Goal: Communication & Community: Answer question/provide support

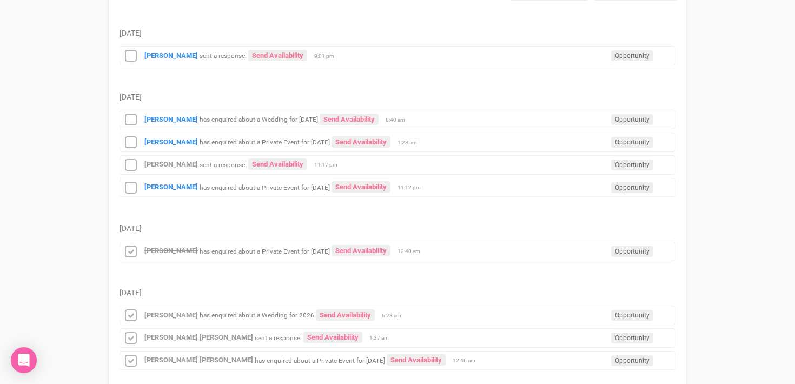
scroll to position [195, 0]
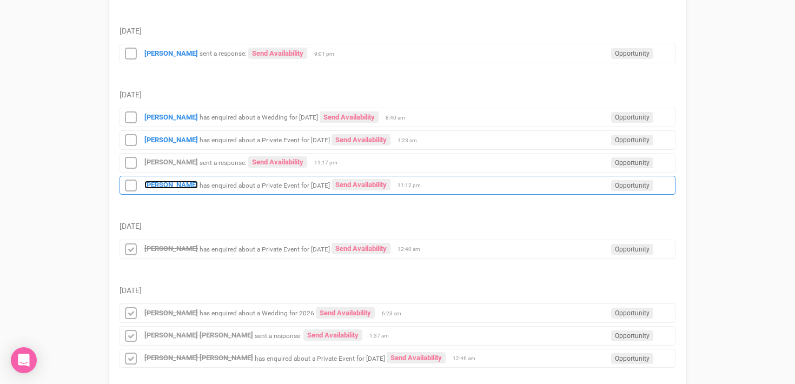
click at [173, 186] on strong "[PERSON_NAME]" at bounding box center [171, 185] width 54 height 8
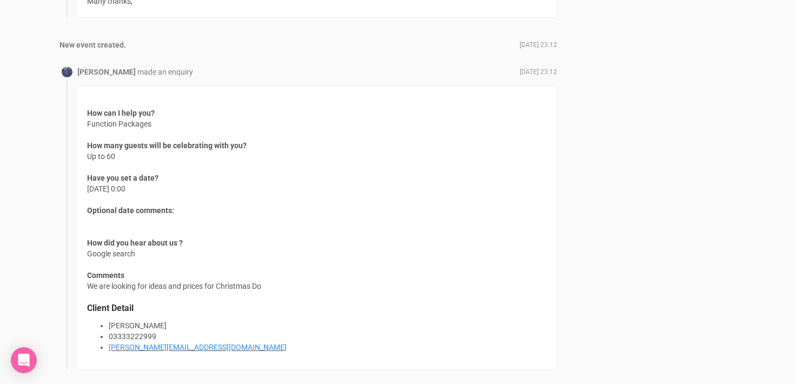
scroll to position [1396, 0]
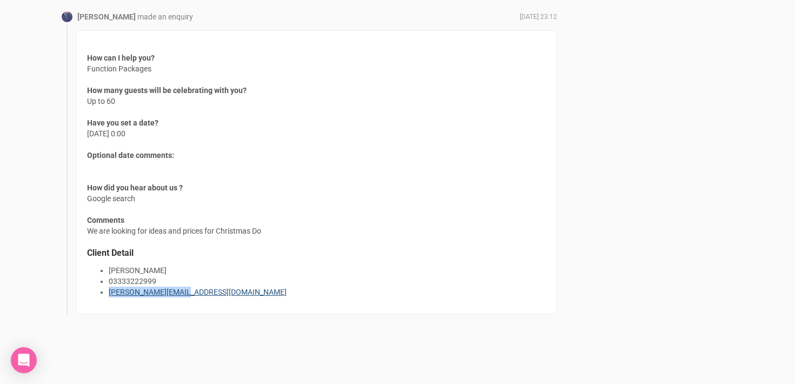
drag, startPoint x: 202, startPoint y: 290, endPoint x: 109, endPoint y: 294, distance: 93.6
click at [109, 294] on li "[PERSON_NAME][EMAIL_ADDRESS][DOMAIN_NAME]" at bounding box center [327, 292] width 437 height 11
copy link "[PERSON_NAME][EMAIL_ADDRESS][DOMAIN_NAME]"
click at [274, 199] on div "How can I help you? Function Packages How many guests will be celebrating with …" at bounding box center [316, 172] width 481 height 284
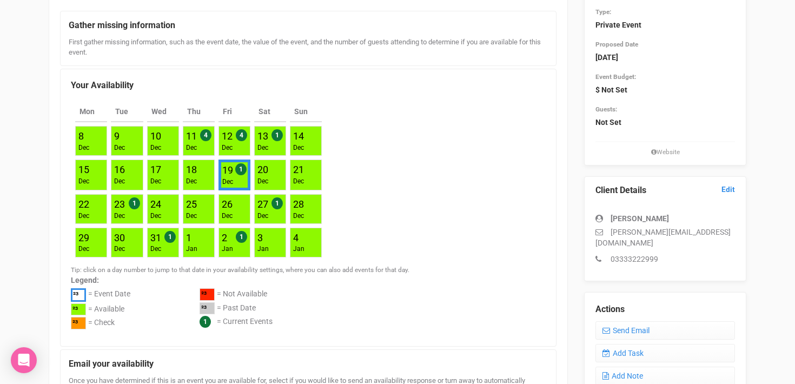
scroll to position [124, 0]
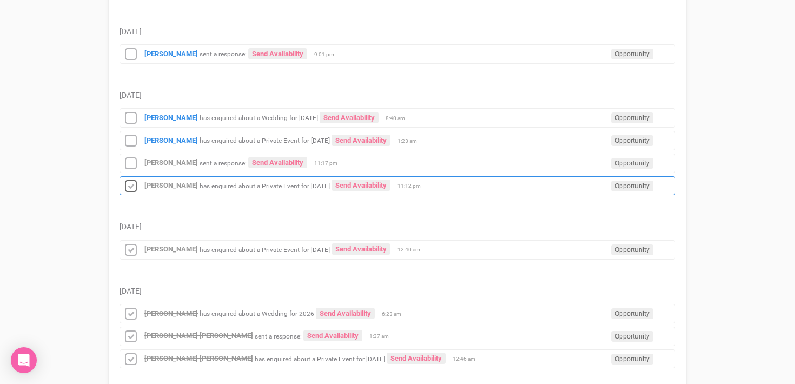
click at [131, 185] on icon at bounding box center [131, 186] width 16 height 14
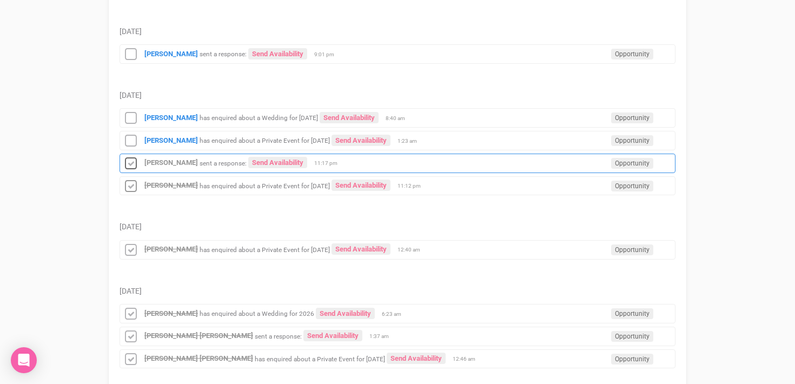
click at [131, 164] on icon at bounding box center [131, 164] width 16 height 14
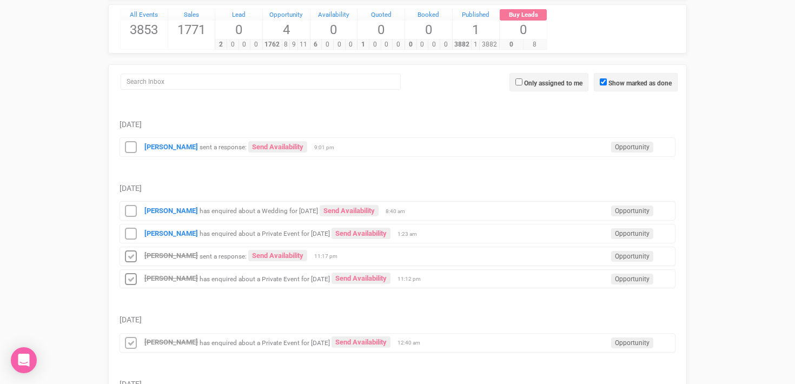
scroll to position [104, 0]
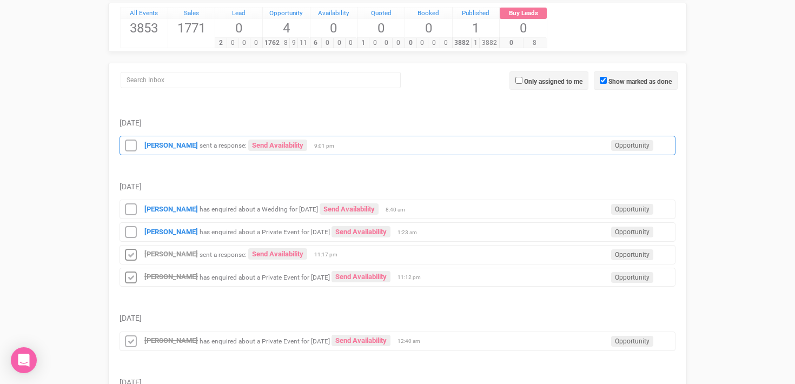
click at [187, 139] on div "[PERSON_NAME] sent a response: Send Availability Opportunity 9:01 pm" at bounding box center [397, 145] width 556 height 19
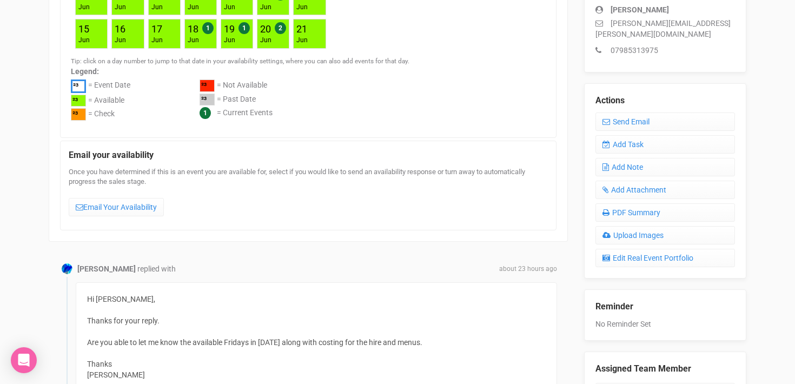
scroll to position [336, 0]
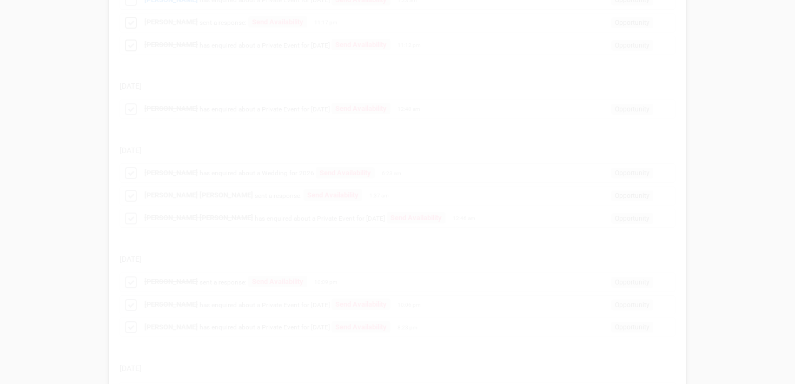
scroll to position [104, 0]
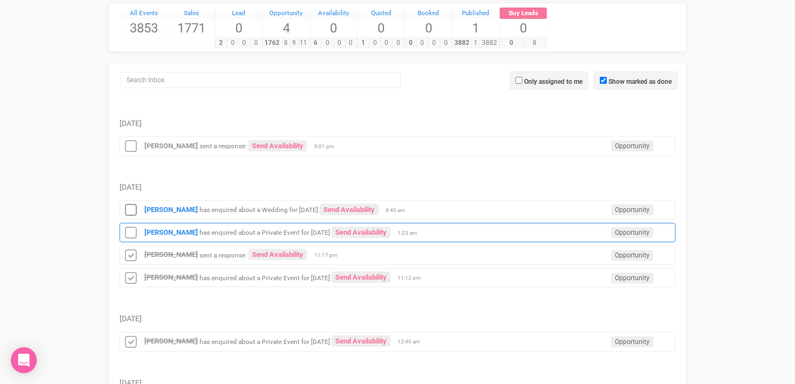
click at [164, 227] on div "[PERSON_NAME] has enquired about a Private Event for [DATE] Send Availability O…" at bounding box center [397, 232] width 556 height 19
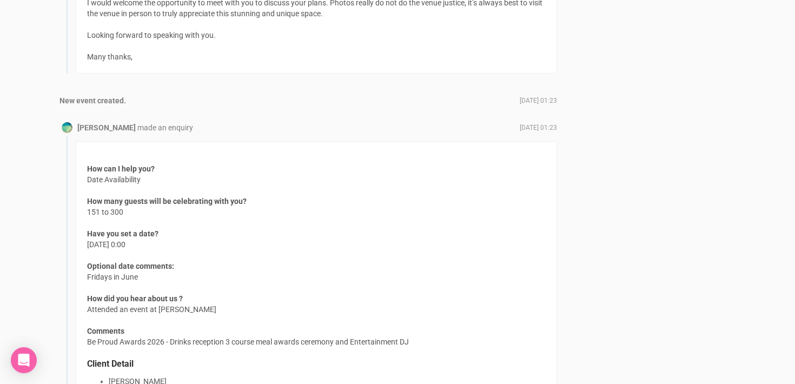
scroll to position [1299, 0]
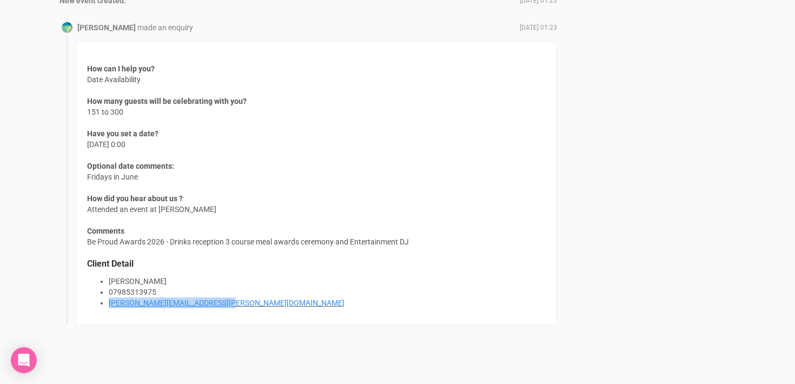
drag, startPoint x: 234, startPoint y: 290, endPoint x: 104, endPoint y: 293, distance: 129.2
click at [109, 297] on li "[PERSON_NAME][EMAIL_ADDRESS][PERSON_NAME][DOMAIN_NAME]" at bounding box center [327, 302] width 437 height 11
copy link "[PERSON_NAME][EMAIL_ADDRESS][PERSON_NAME][DOMAIN_NAME]"
click at [238, 244] on div "How can I help you? Date Availability How many guests will be celebrating with …" at bounding box center [316, 183] width 481 height 284
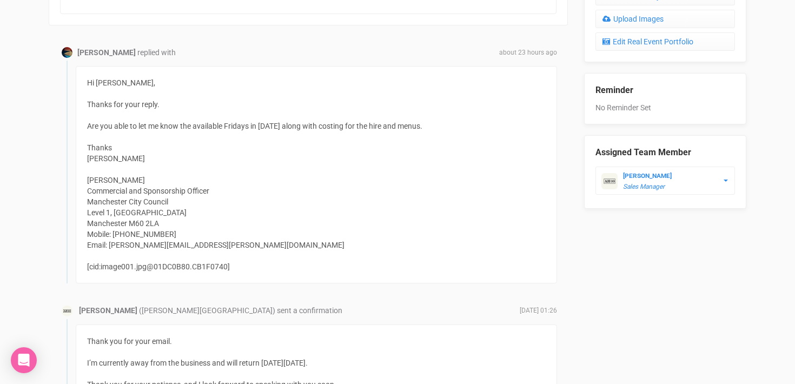
scroll to position [549, 0]
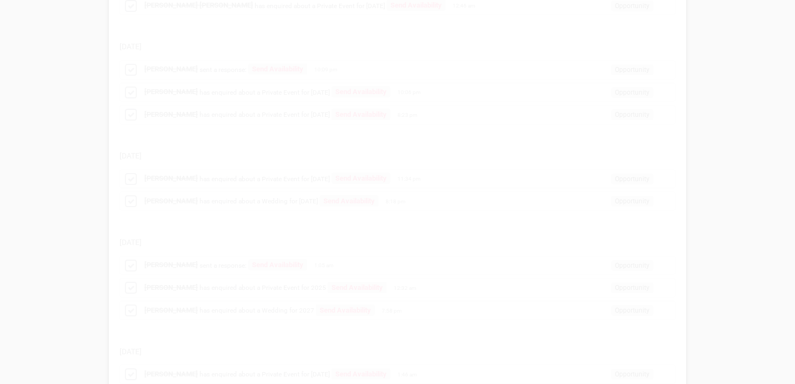
scroll to position [104, 0]
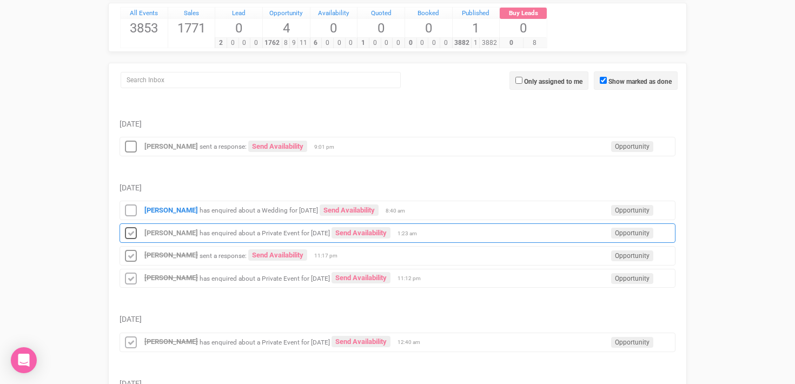
click at [129, 237] on icon at bounding box center [131, 234] width 16 height 14
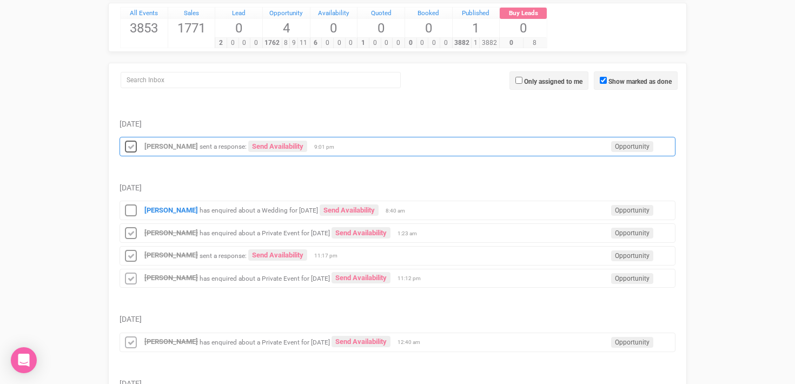
click at [128, 145] on icon at bounding box center [131, 147] width 16 height 14
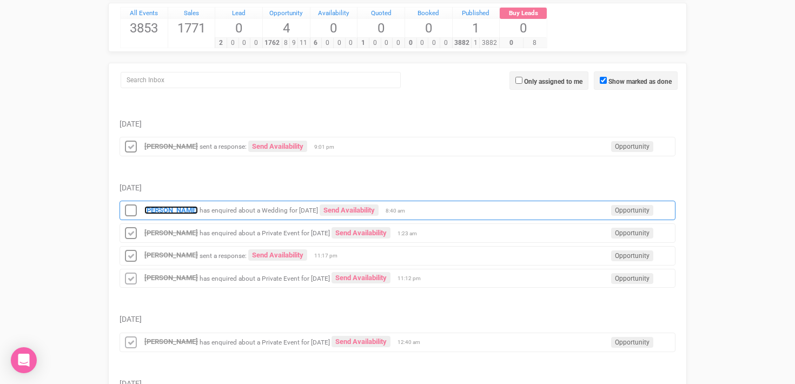
click at [176, 211] on strong "[PERSON_NAME]" at bounding box center [171, 210] width 54 height 8
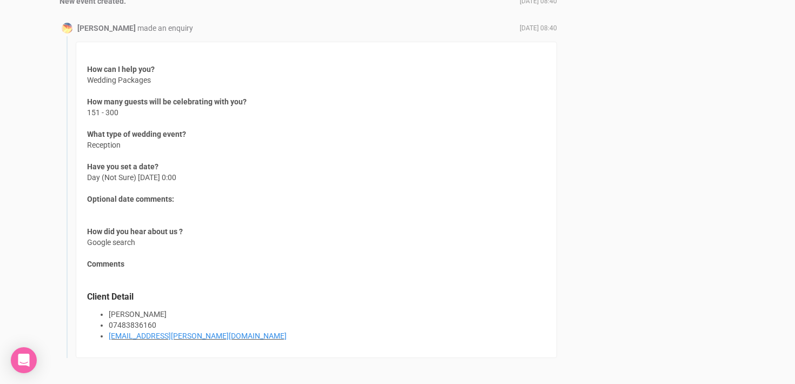
scroll to position [847, 0]
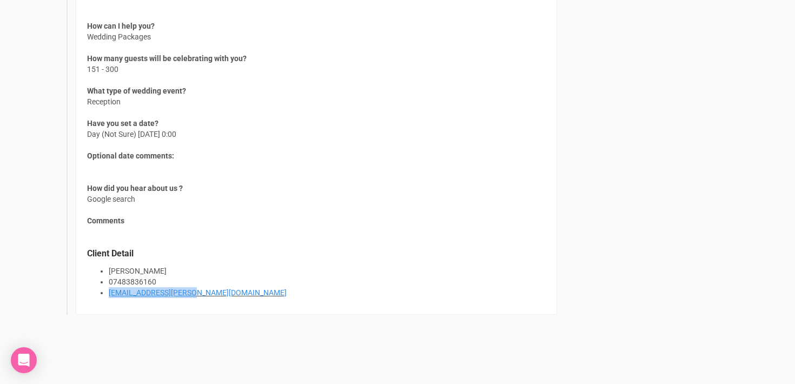
drag, startPoint x: 216, startPoint y: 292, endPoint x: 93, endPoint y: 291, distance: 122.7
click at [93, 292] on ul "[PERSON_NAME] 07483836160 [EMAIL_ADDRESS][PERSON_NAME][DOMAIN_NAME]" at bounding box center [316, 281] width 458 height 32
copy link "[EMAIL_ADDRESS][PERSON_NAME][DOMAIN_NAME]"
click at [337, 215] on div "How can I help you? Wedding Packages How many guests will be celebrating with y…" at bounding box center [316, 156] width 481 height 316
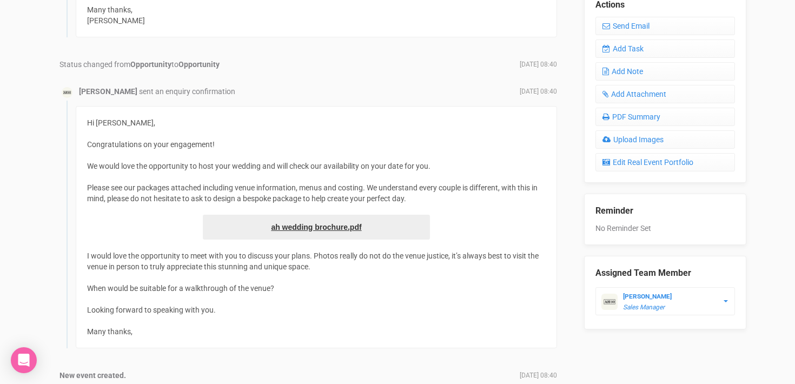
scroll to position [427, 0]
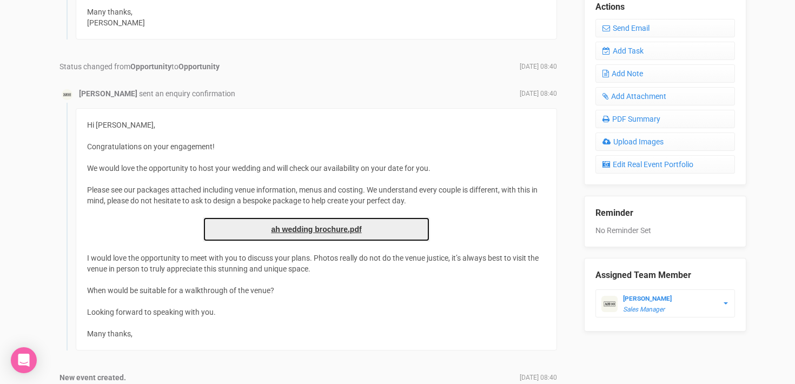
click at [342, 231] on link "ah wedding brochure.pdf" at bounding box center [316, 229] width 227 height 25
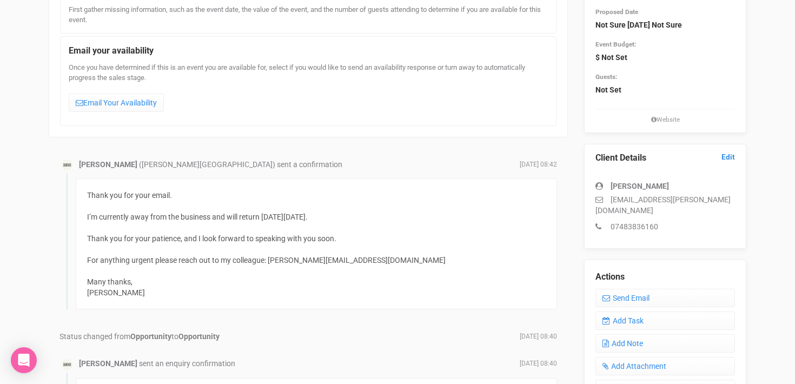
scroll to position [0, 0]
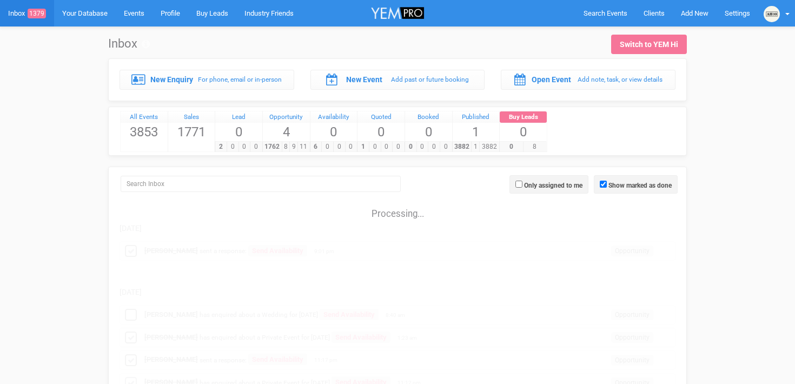
scroll to position [104, 0]
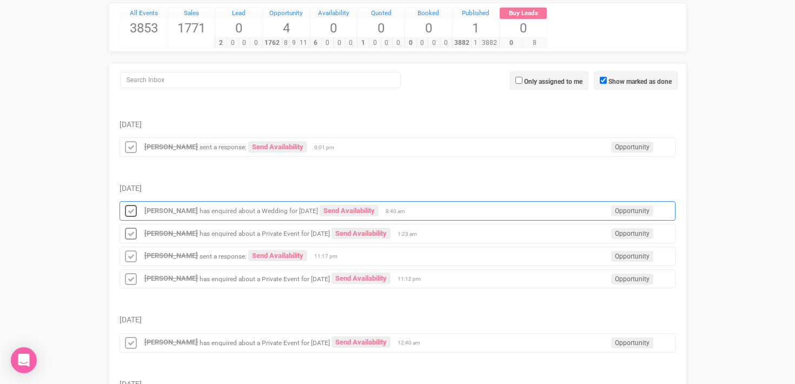
click at [132, 211] on icon at bounding box center [131, 211] width 16 height 14
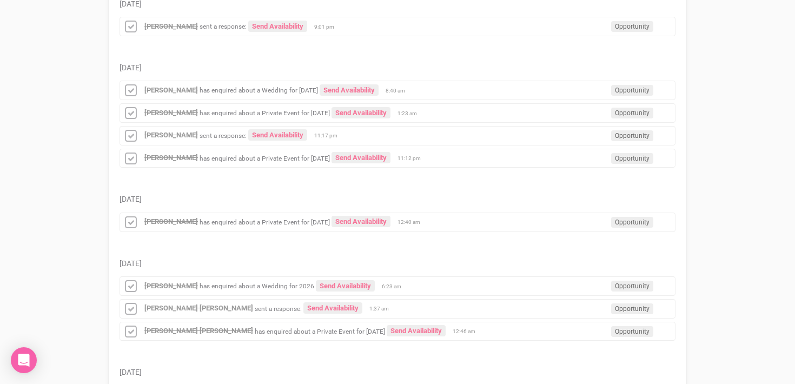
scroll to position [0, 0]
